Goal: Transaction & Acquisition: Purchase product/service

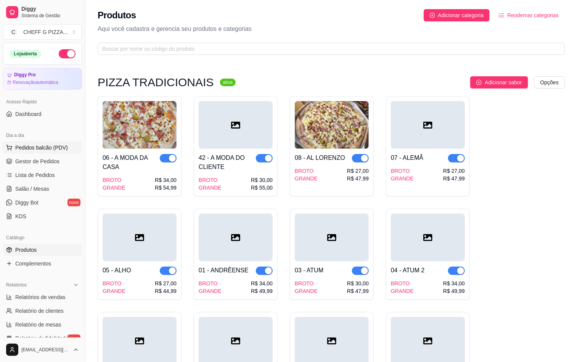
click at [29, 148] on span "Pedidos balcão (PDV)" at bounding box center [41, 148] width 53 height 8
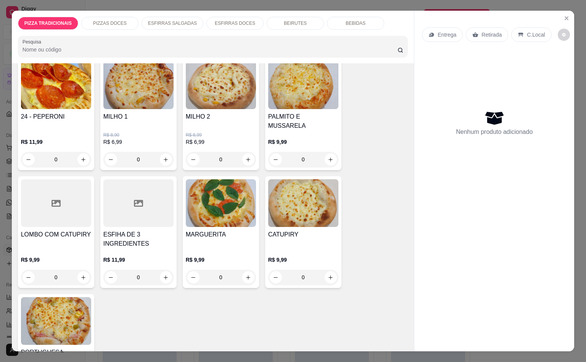
scroll to position [743, 0]
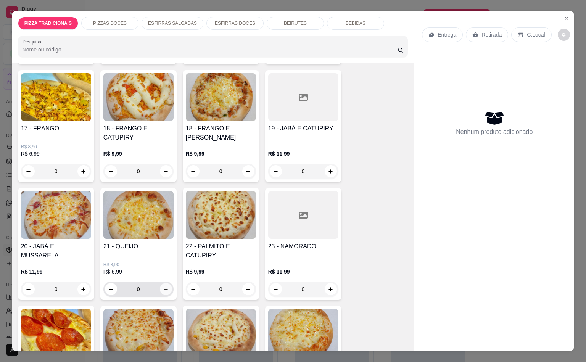
click at [167, 283] on button "increase-product-quantity" at bounding box center [166, 289] width 12 height 12
type input "1"
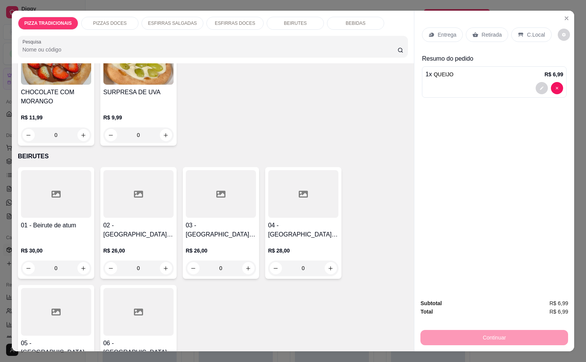
scroll to position [1487, 0]
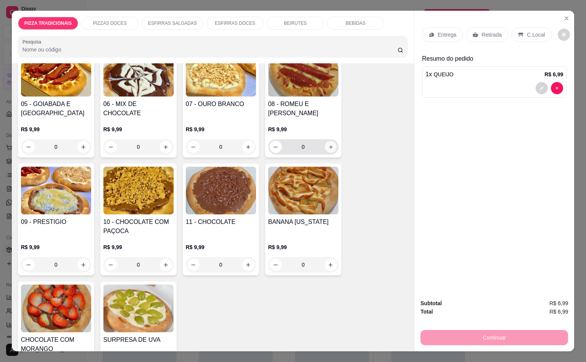
click at [319, 139] on div "0" at bounding box center [302, 146] width 67 height 15
click at [330, 141] on button "increase-product-quantity" at bounding box center [330, 147] width 12 height 12
type input "1"
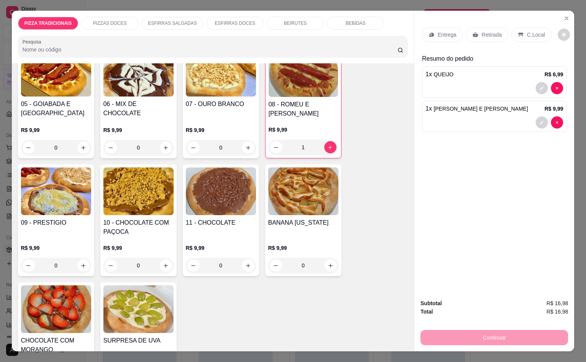
click at [186, 99] on h4 "07 - OURO BRANCO" at bounding box center [221, 103] width 70 height 9
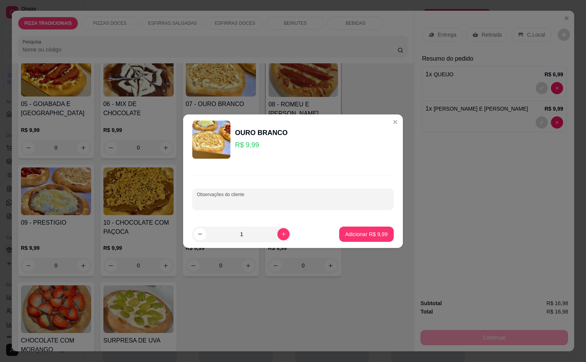
click at [235, 204] on input "Observações do cliente" at bounding box center [293, 202] width 192 height 8
type input "Sem amendoim"
click at [374, 231] on p "Adicionar R$ 9,99" at bounding box center [365, 233] width 41 height 7
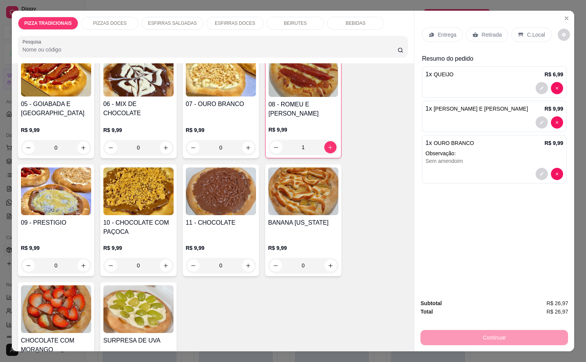
click at [444, 31] on p "Entrega" at bounding box center [446, 35] width 19 height 8
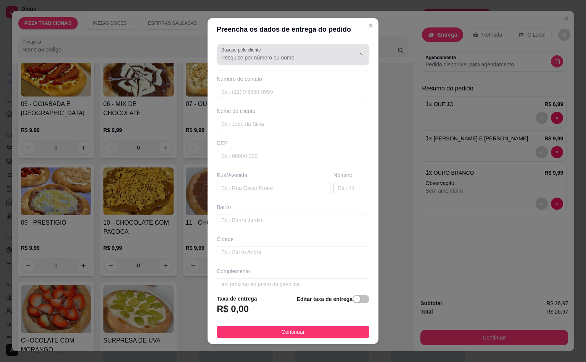
click at [295, 52] on div at bounding box center [292, 54] width 143 height 15
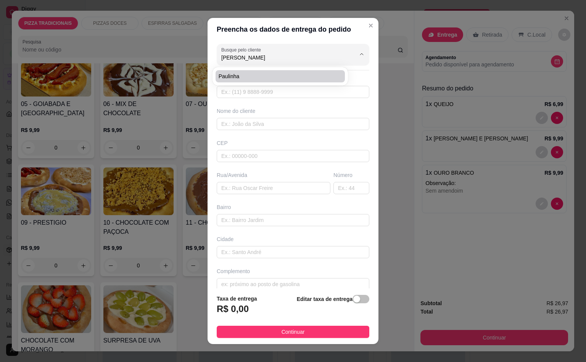
click at [245, 73] on span "Paulinha" at bounding box center [275, 76] width 115 height 8
type input "Paulinha"
type input "11981741414"
type input "Paulinha"
type input "03978280"
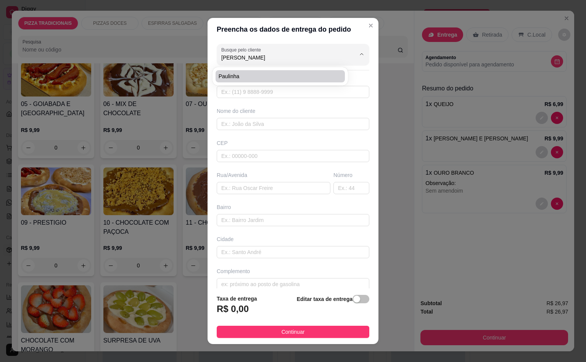
type input "[GEOGRAPHIC_DATA]"
type input "78"
type input "Conjunto Residencial Sitio Oratório"
type input "[GEOGRAPHIC_DATA]"
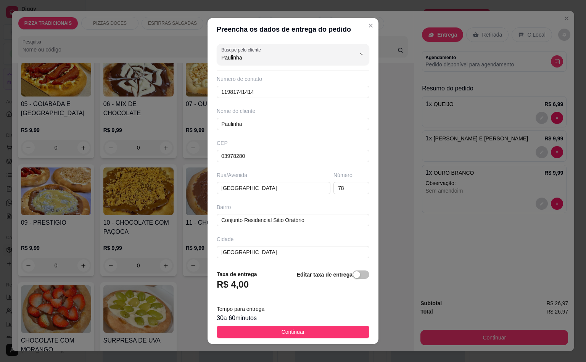
type input "Paulinha"
click at [324, 332] on button "Continuar" at bounding box center [293, 332] width 152 height 12
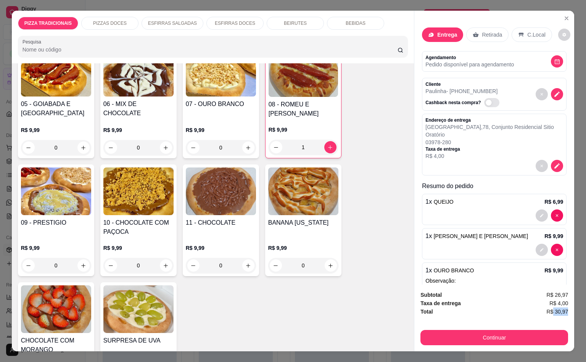
scroll to position [0, 2]
drag, startPoint x: 549, startPoint y: 308, endPoint x: 577, endPoint y: 308, distance: 28.2
click at [576, 308] on div "PIZZA TRADICIONAIS PIZZAS DOCES ESFIRRAS SALGADAS ESFIRRAS DOCES BEIRUTES BEBID…" at bounding box center [293, 181] width 586 height 362
copy span "30,97"
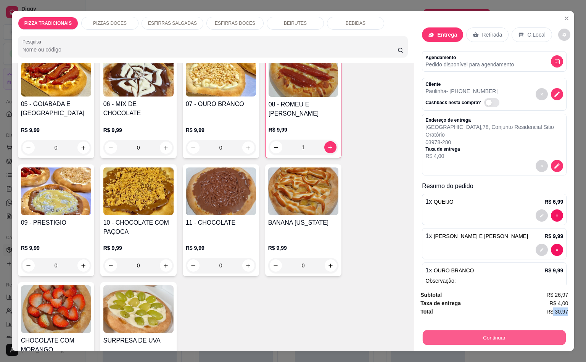
click at [503, 334] on button "Continuar" at bounding box center [493, 337] width 143 height 15
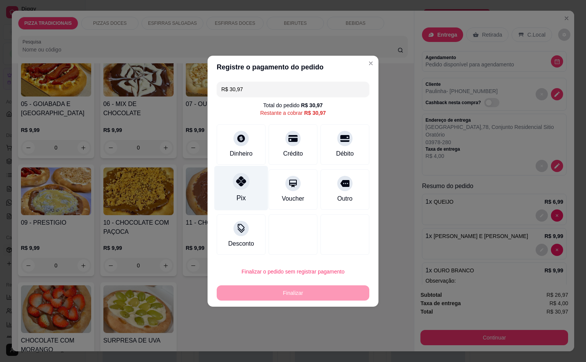
click at [236, 197] on div "Pix" at bounding box center [240, 198] width 9 height 10
type input "R$ 0,00"
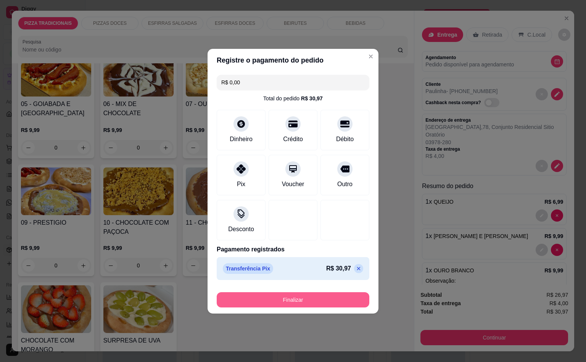
click at [319, 298] on button "Finalizar" at bounding box center [293, 299] width 152 height 15
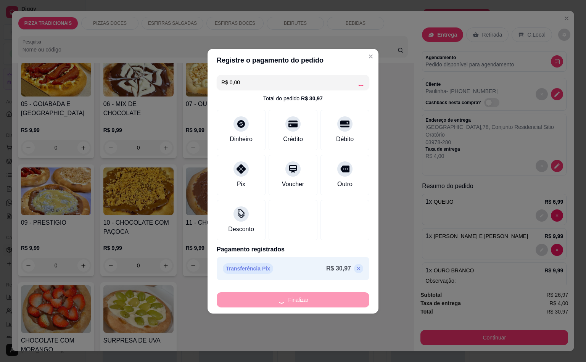
type input "0"
type input "-R$ 30,97"
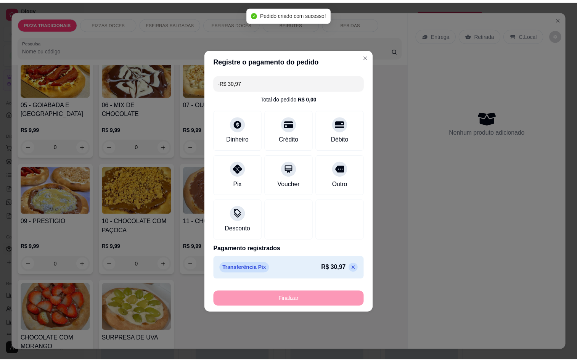
scroll to position [1485, 0]
